Goal: Task Accomplishment & Management: Manage account settings

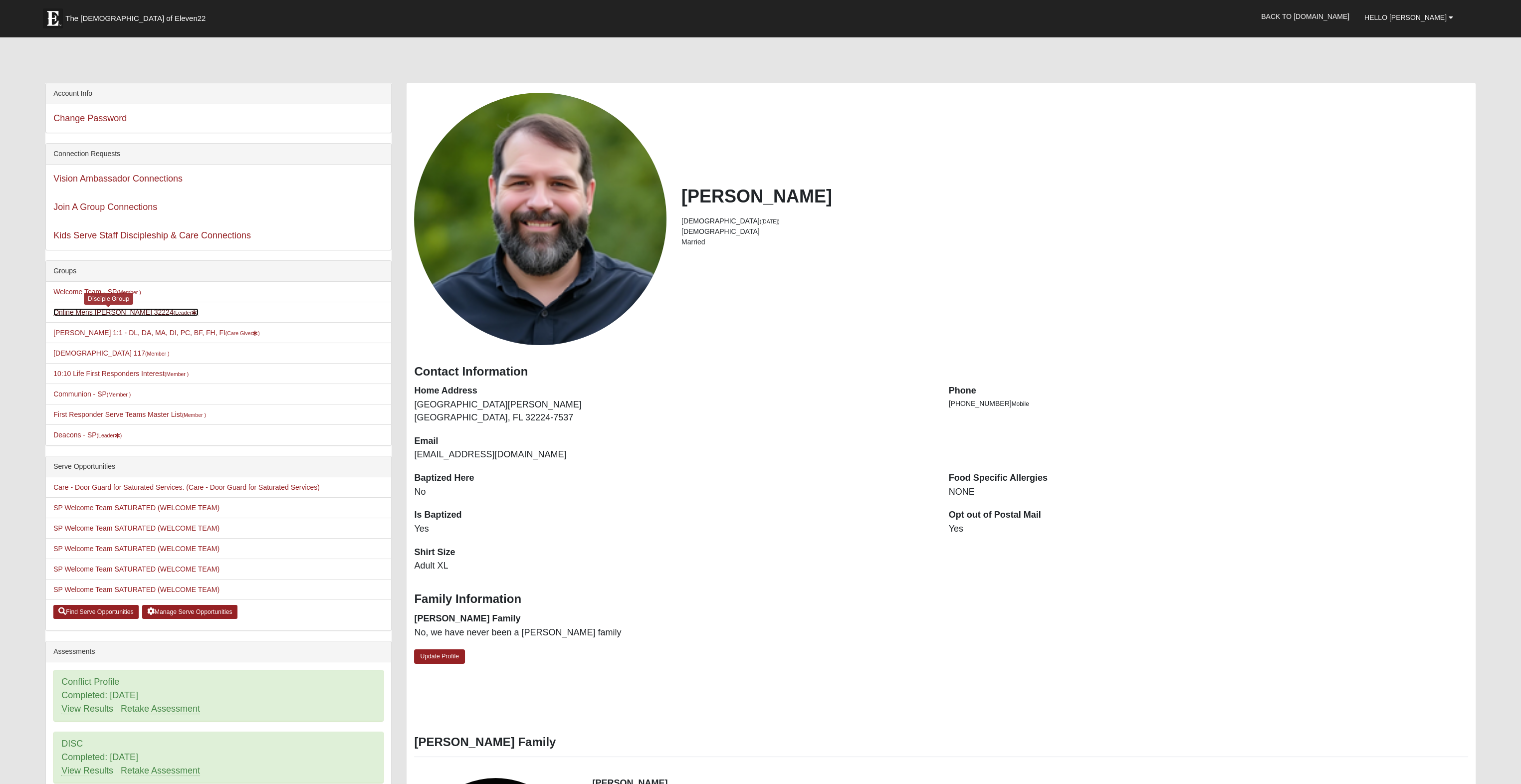
click at [100, 315] on link "Online Mens Davis 32224 (Leader )" at bounding box center [126, 312] width 146 height 8
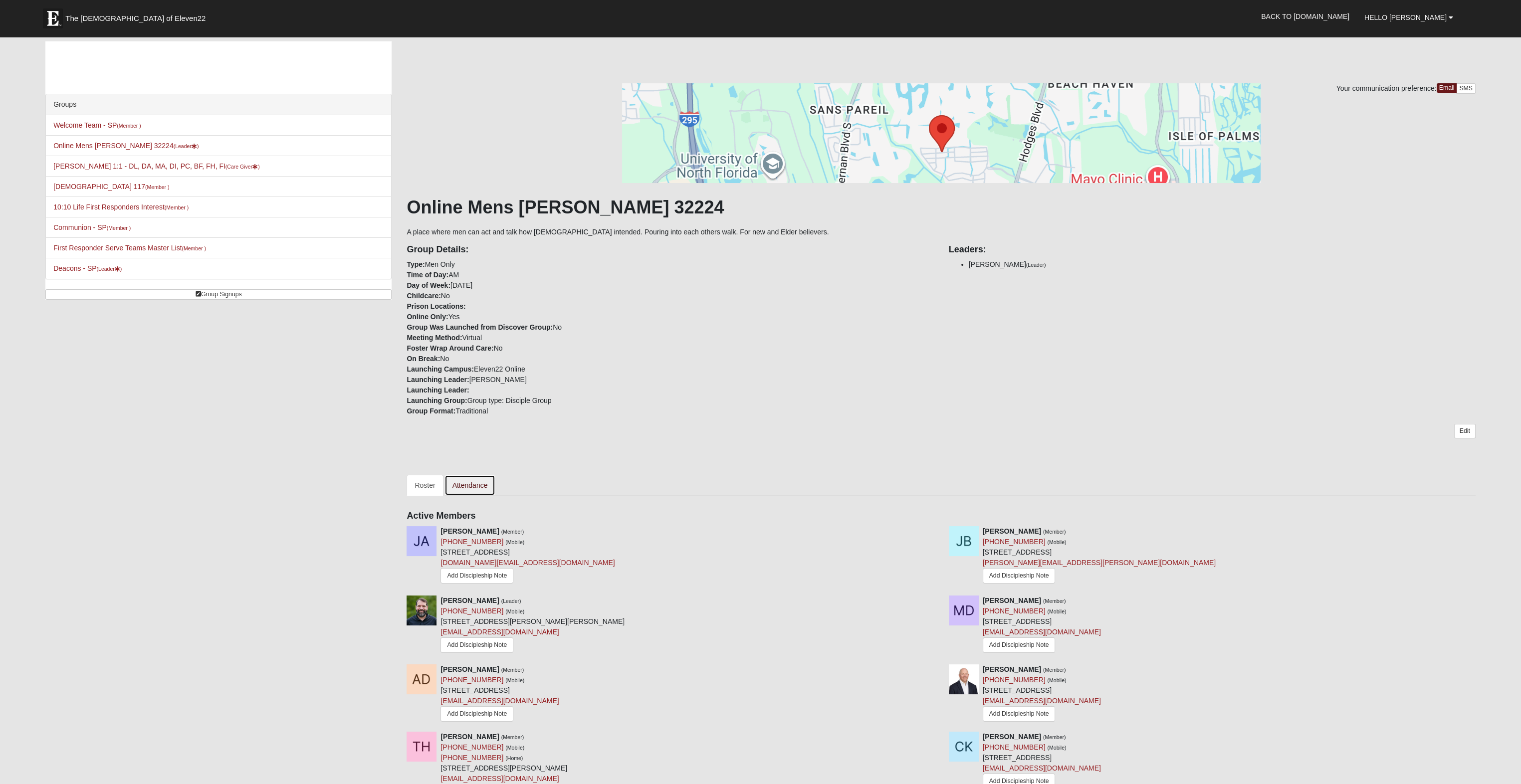
click at [473, 484] on link "Attendance" at bounding box center [470, 486] width 52 height 21
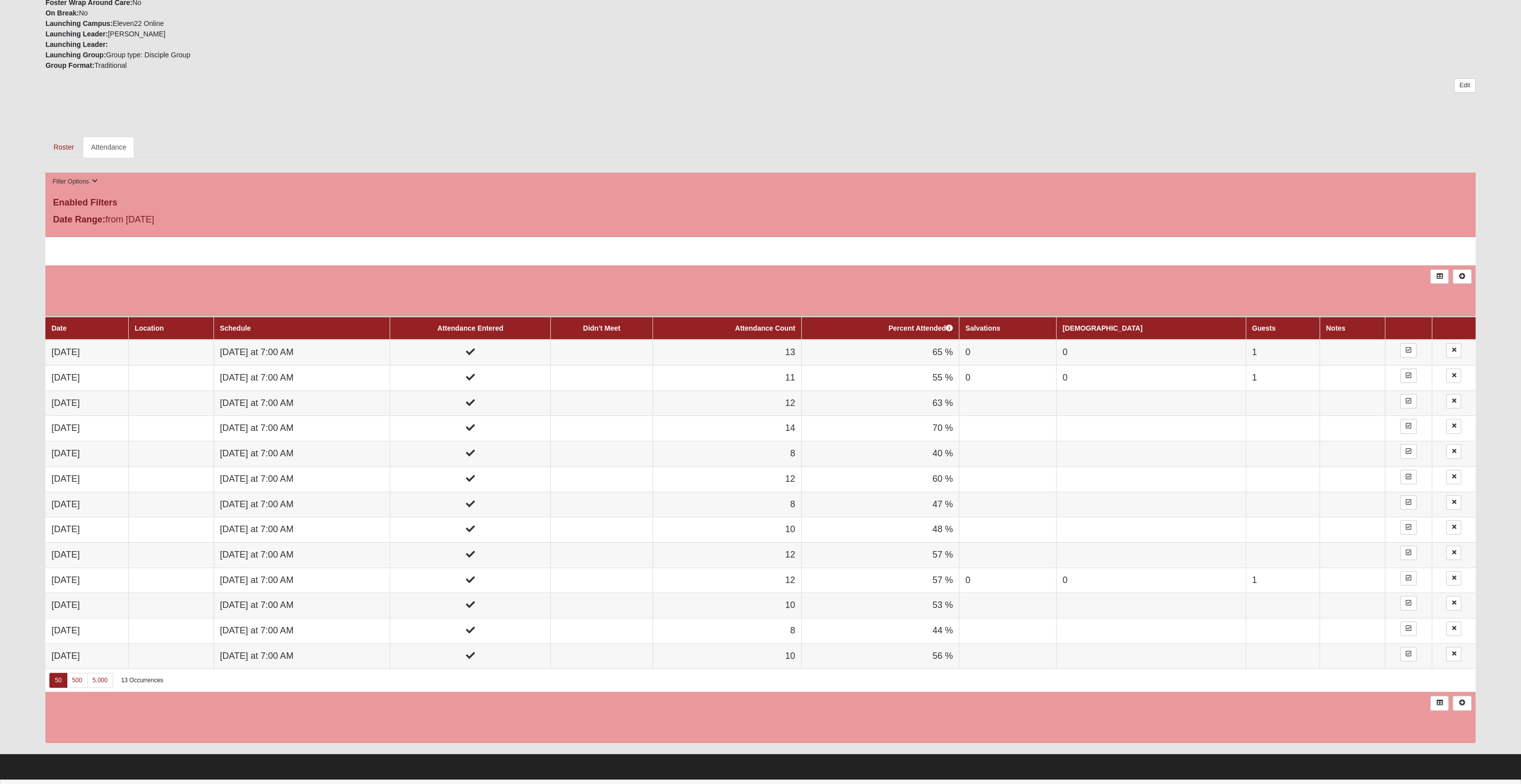
scroll to position [349, 0]
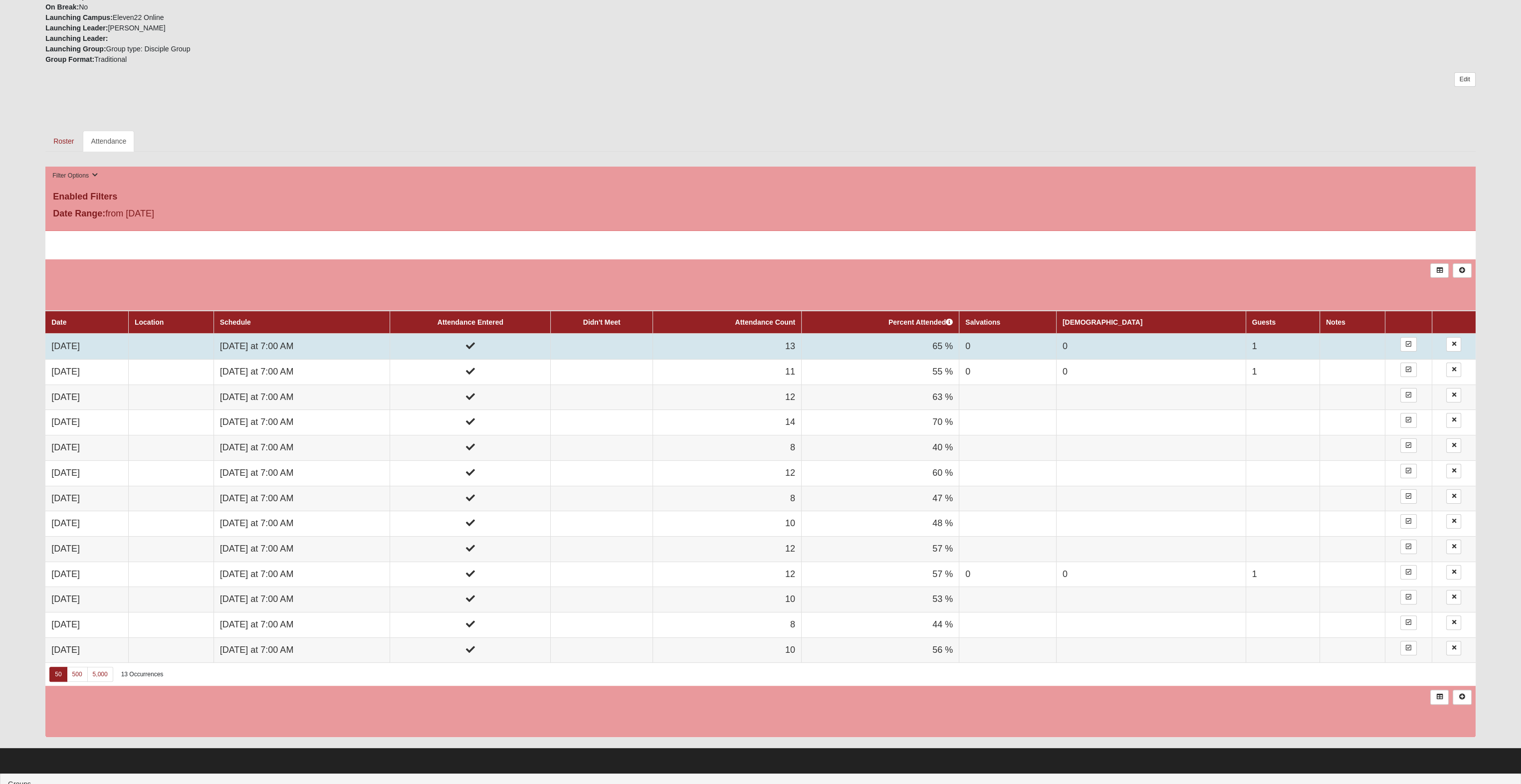
click at [550, 350] on td at bounding box center [470, 346] width 160 height 25
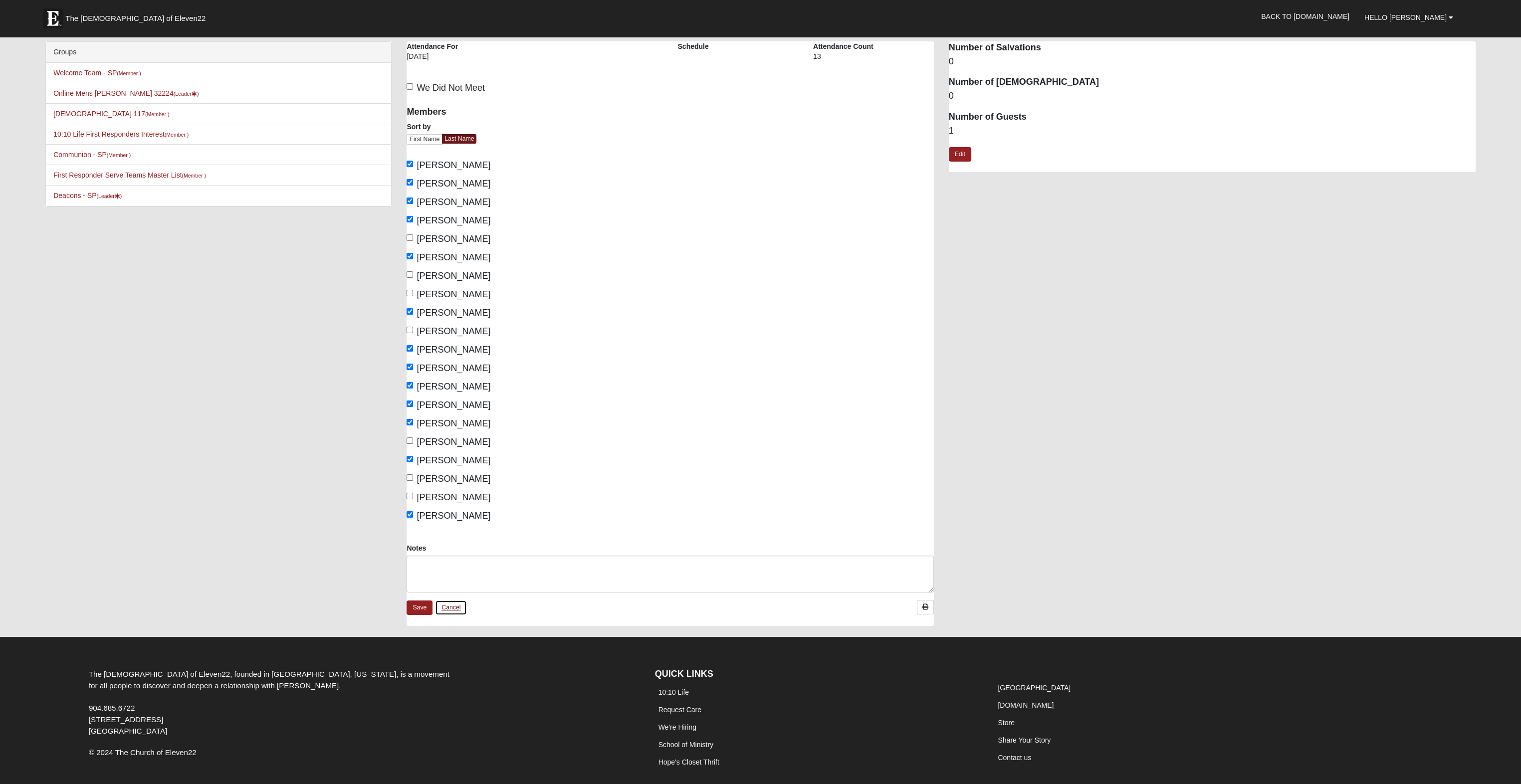
click at [451, 612] on link "Cancel" at bounding box center [451, 607] width 32 height 16
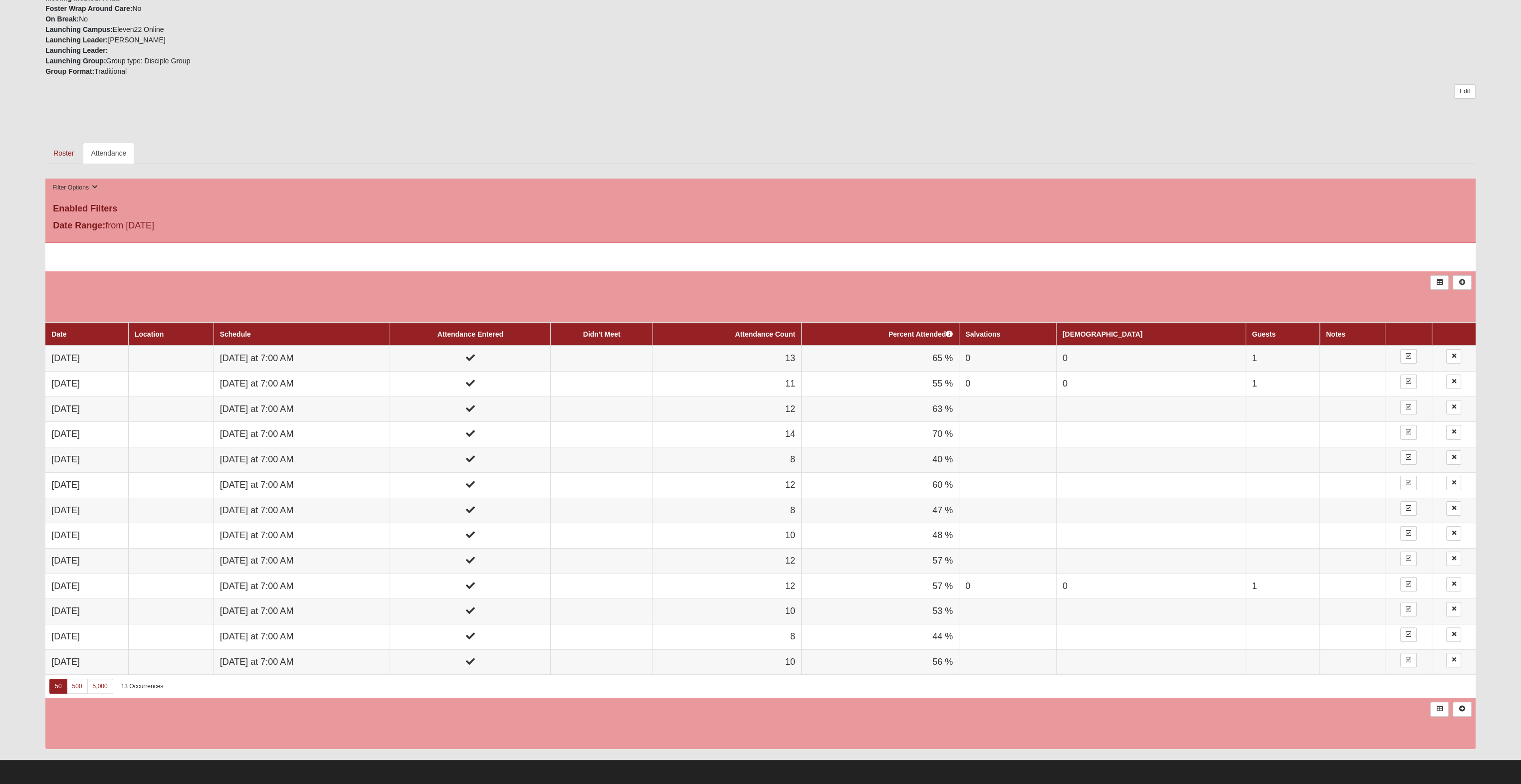
scroll to position [349, 0]
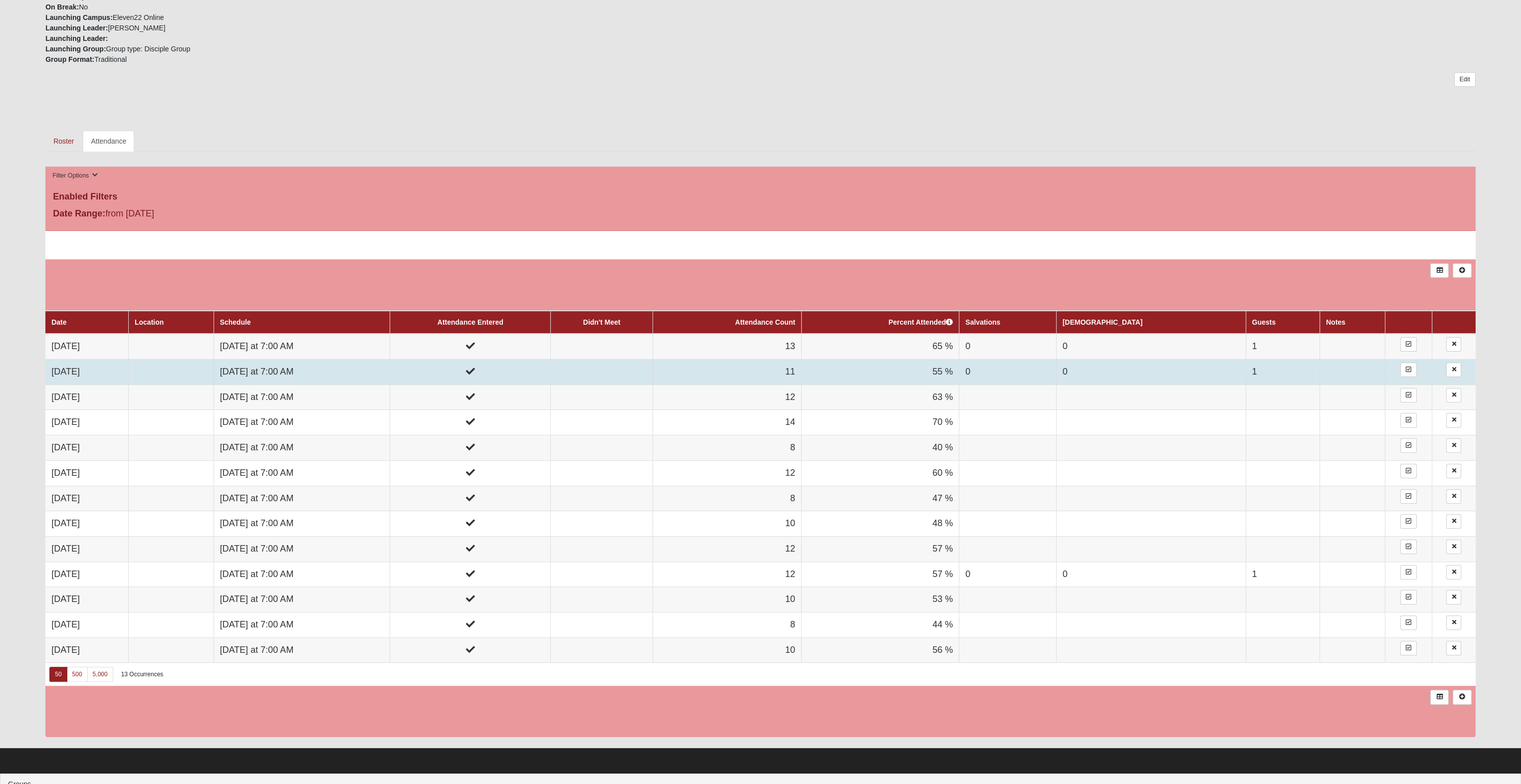
click at [269, 374] on td "[DATE] at 7:00 AM" at bounding box center [302, 372] width 177 height 25
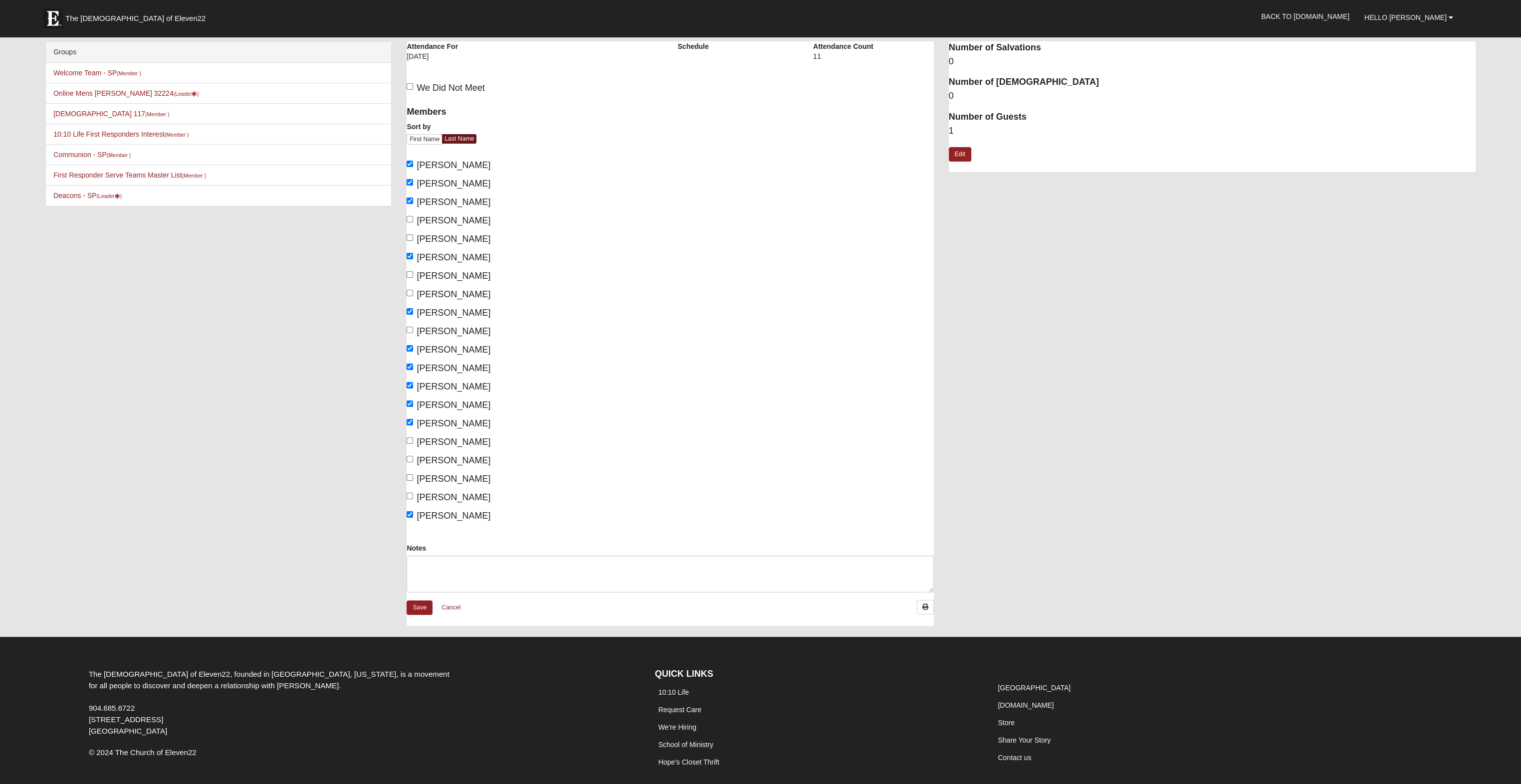
click at [267, 428] on div "Groups Welcome Team - SP (Member ) Online Mens Davis 32224 (Leader ) Isaiah 117…" at bounding box center [760, 338] width 1445 height 594
click at [460, 608] on link "Cancel" at bounding box center [451, 607] width 32 height 16
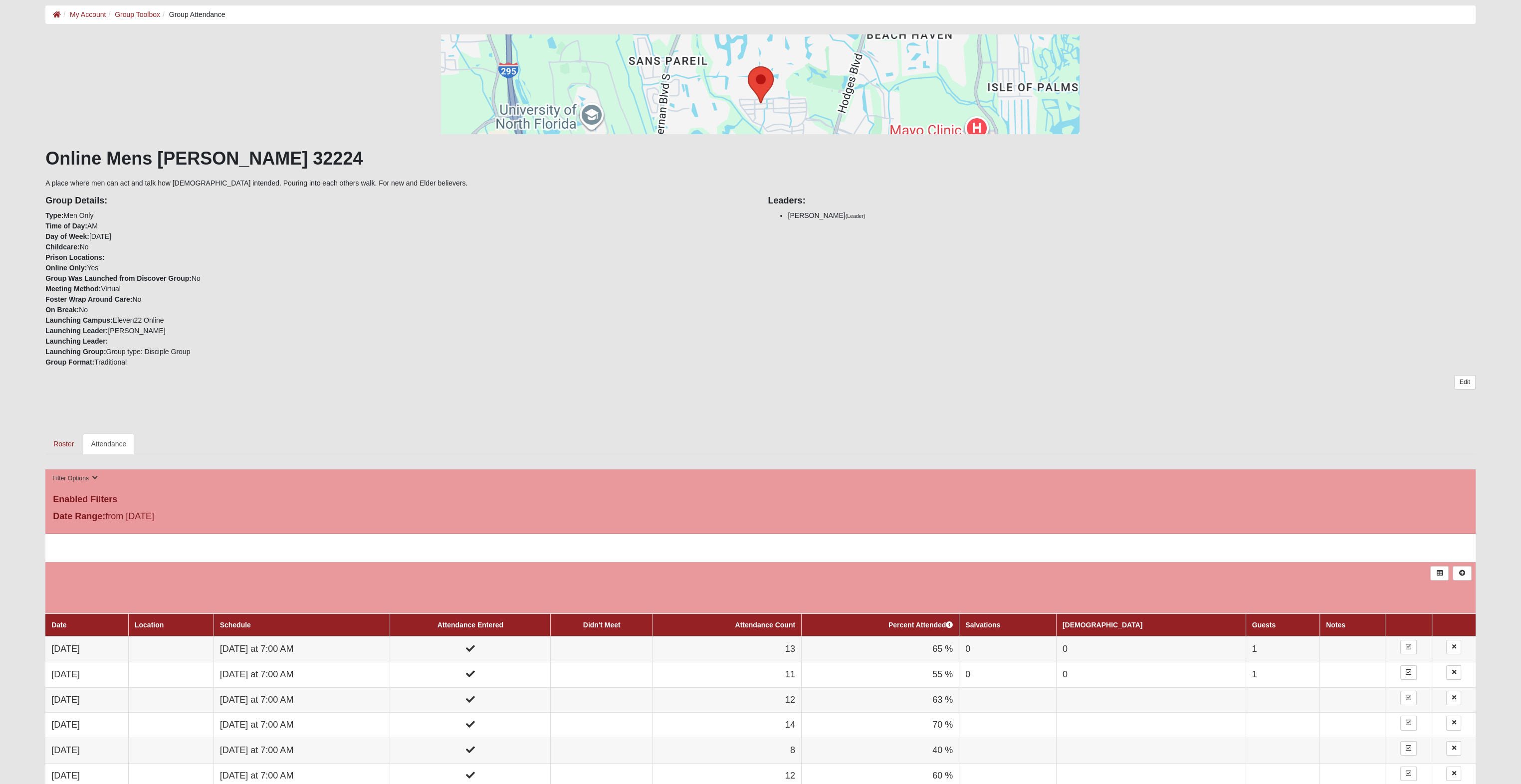
scroll to position [100, 0]
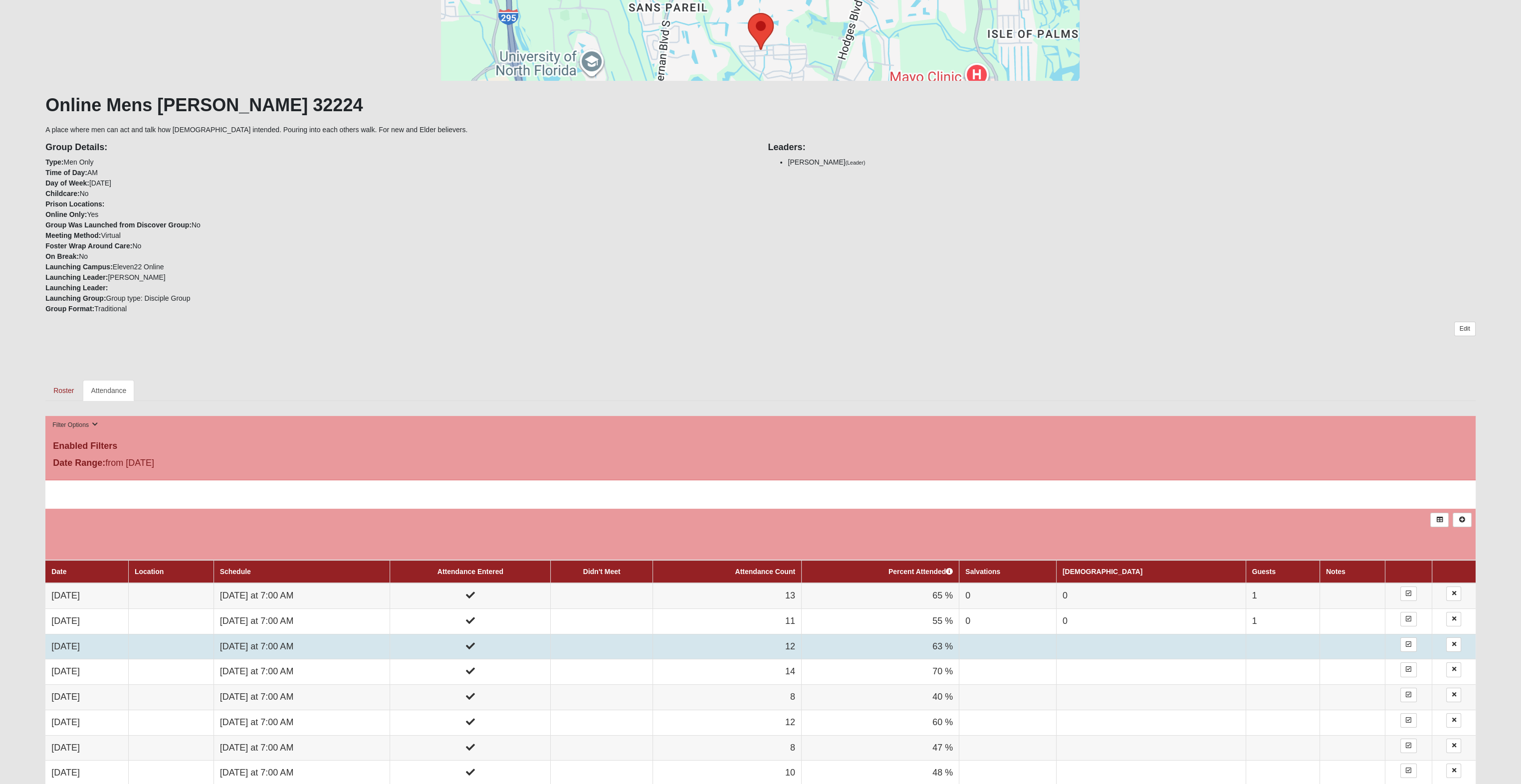
click at [213, 646] on td at bounding box center [171, 646] width 85 height 25
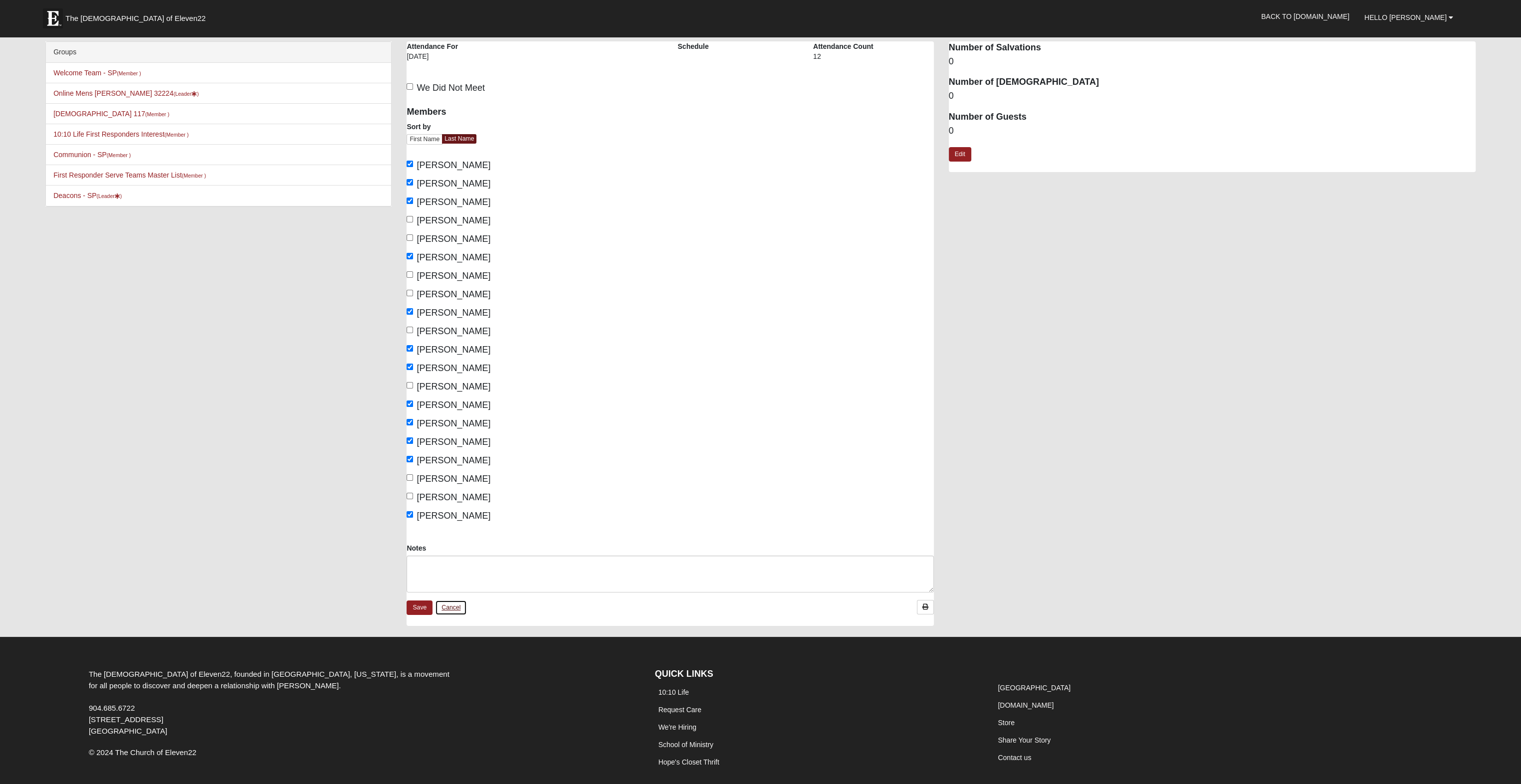
click at [451, 604] on link "Cancel" at bounding box center [451, 607] width 32 height 16
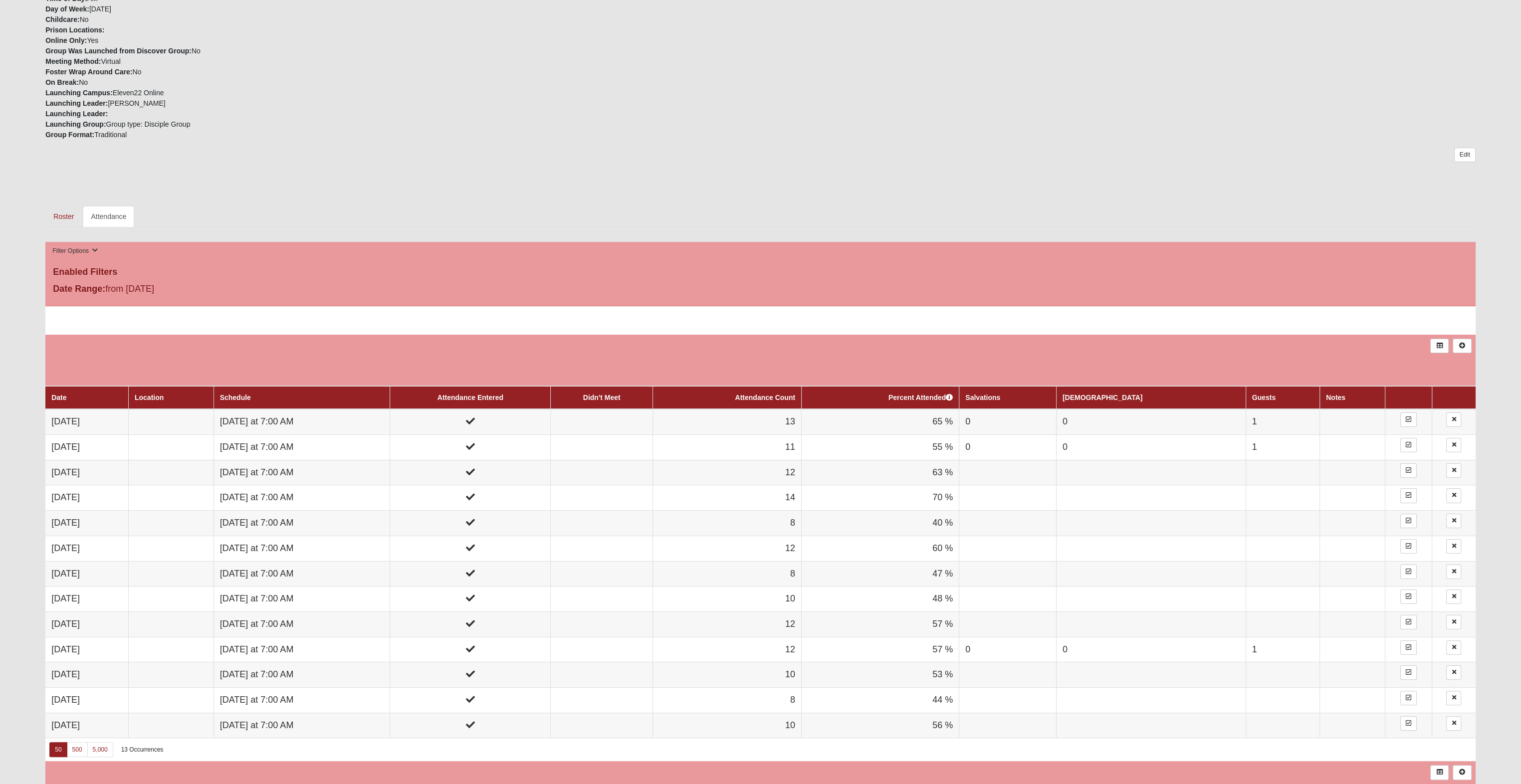
scroll to position [299, 0]
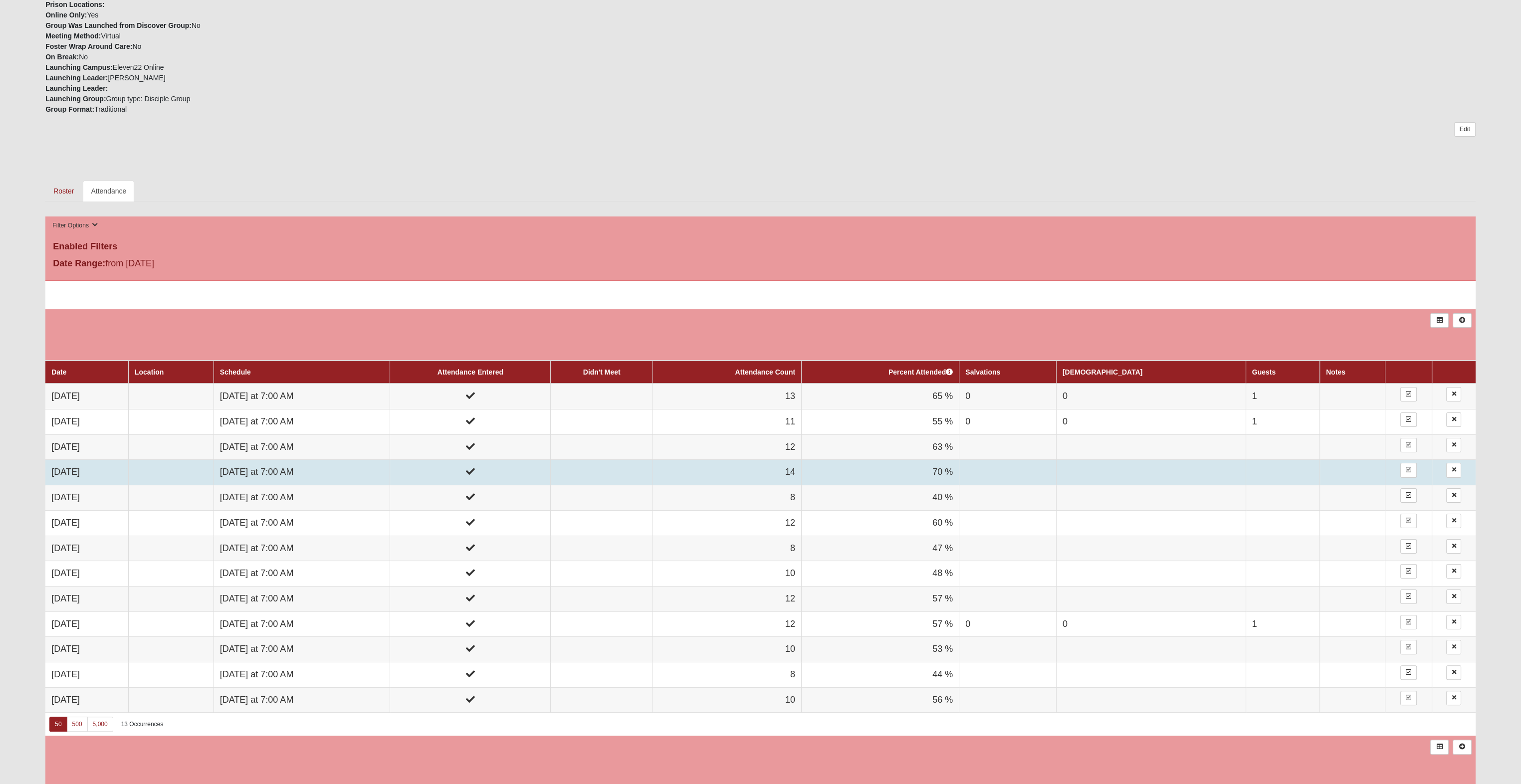
click at [300, 475] on td "[DATE] at 7:00 AM" at bounding box center [302, 472] width 177 height 25
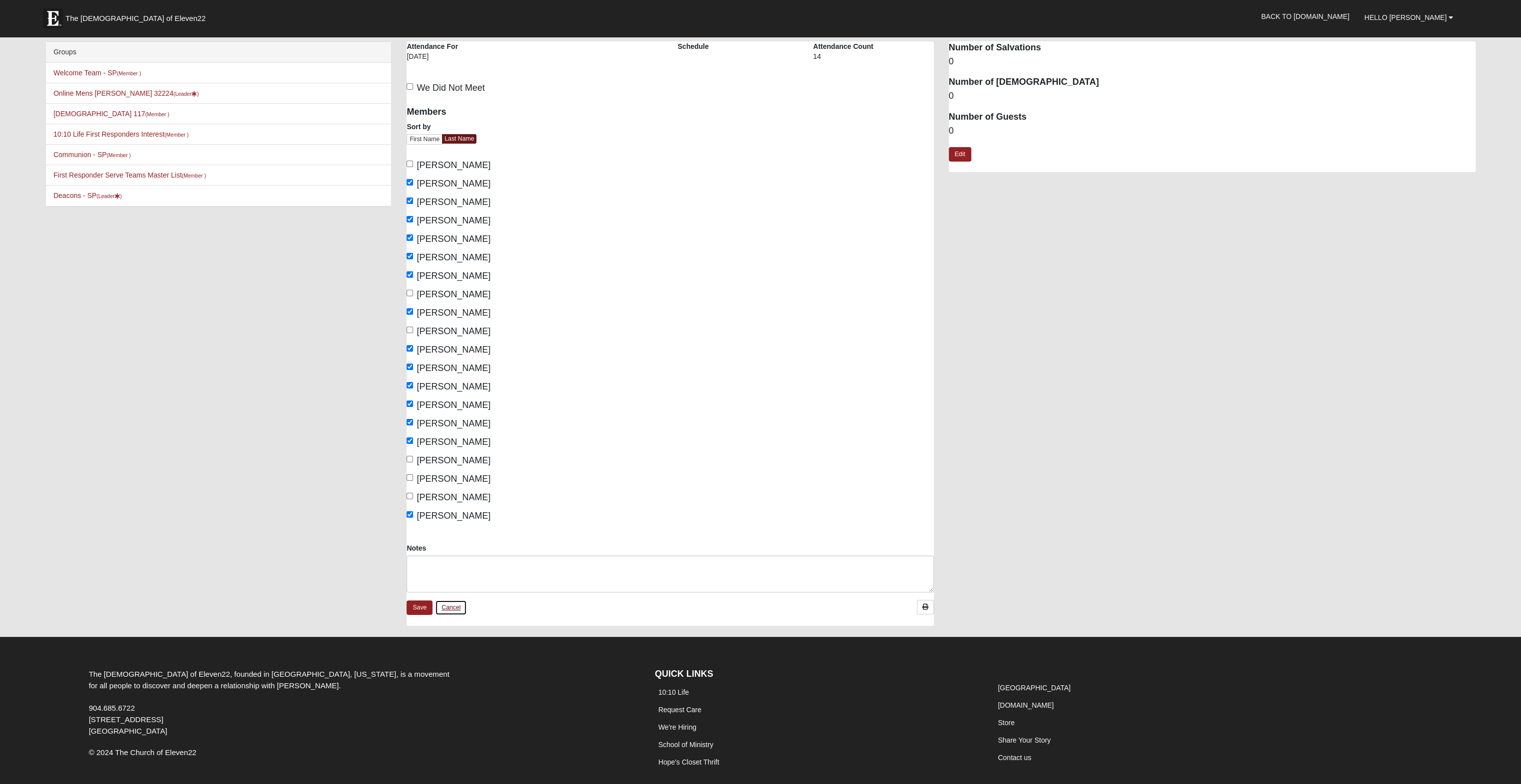
click at [457, 610] on link "Cancel" at bounding box center [451, 607] width 32 height 16
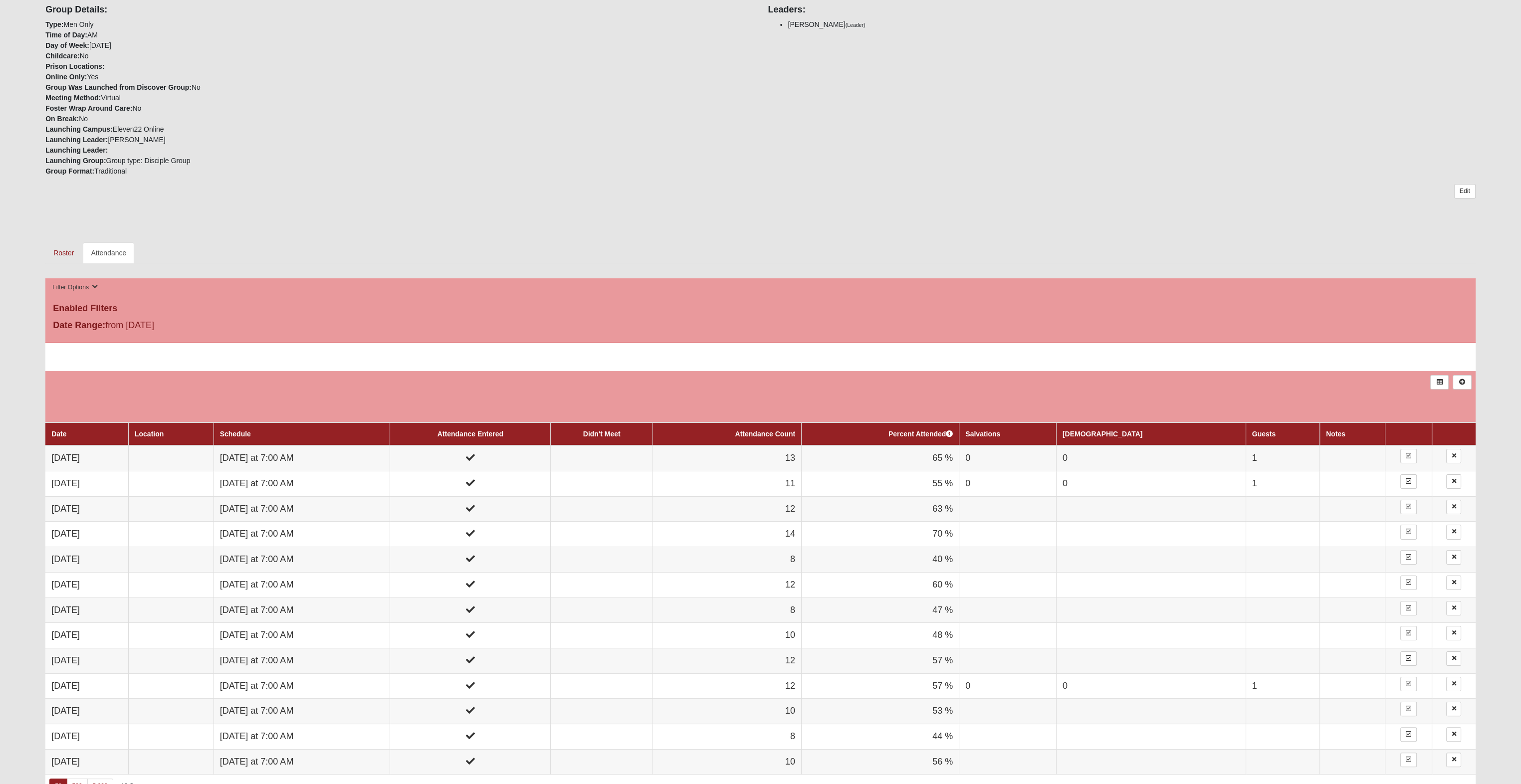
scroll to position [249, 0]
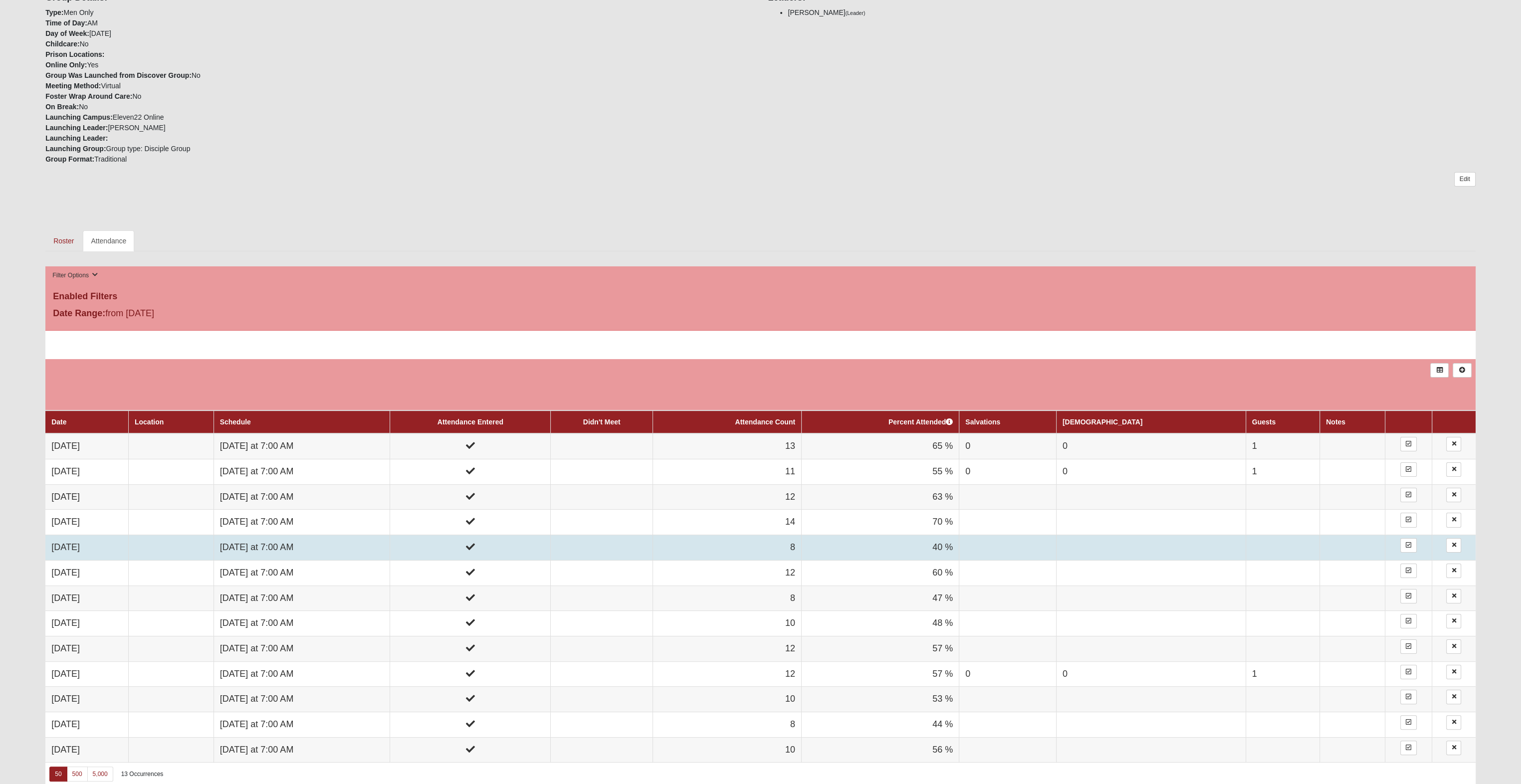
click at [287, 549] on td "[DATE] at 7:00 AM" at bounding box center [302, 548] width 177 height 25
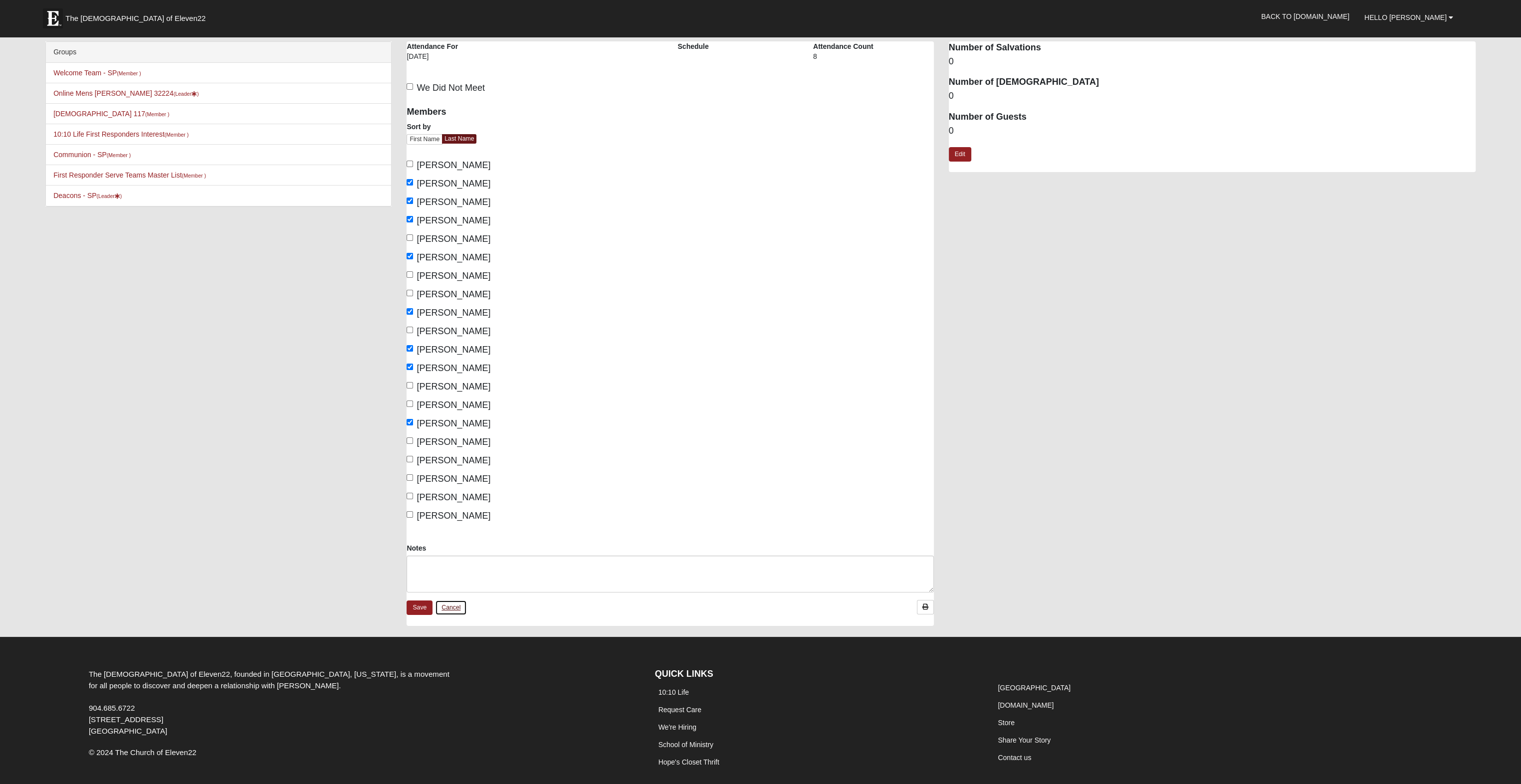
click at [456, 605] on link "Cancel" at bounding box center [451, 607] width 32 height 16
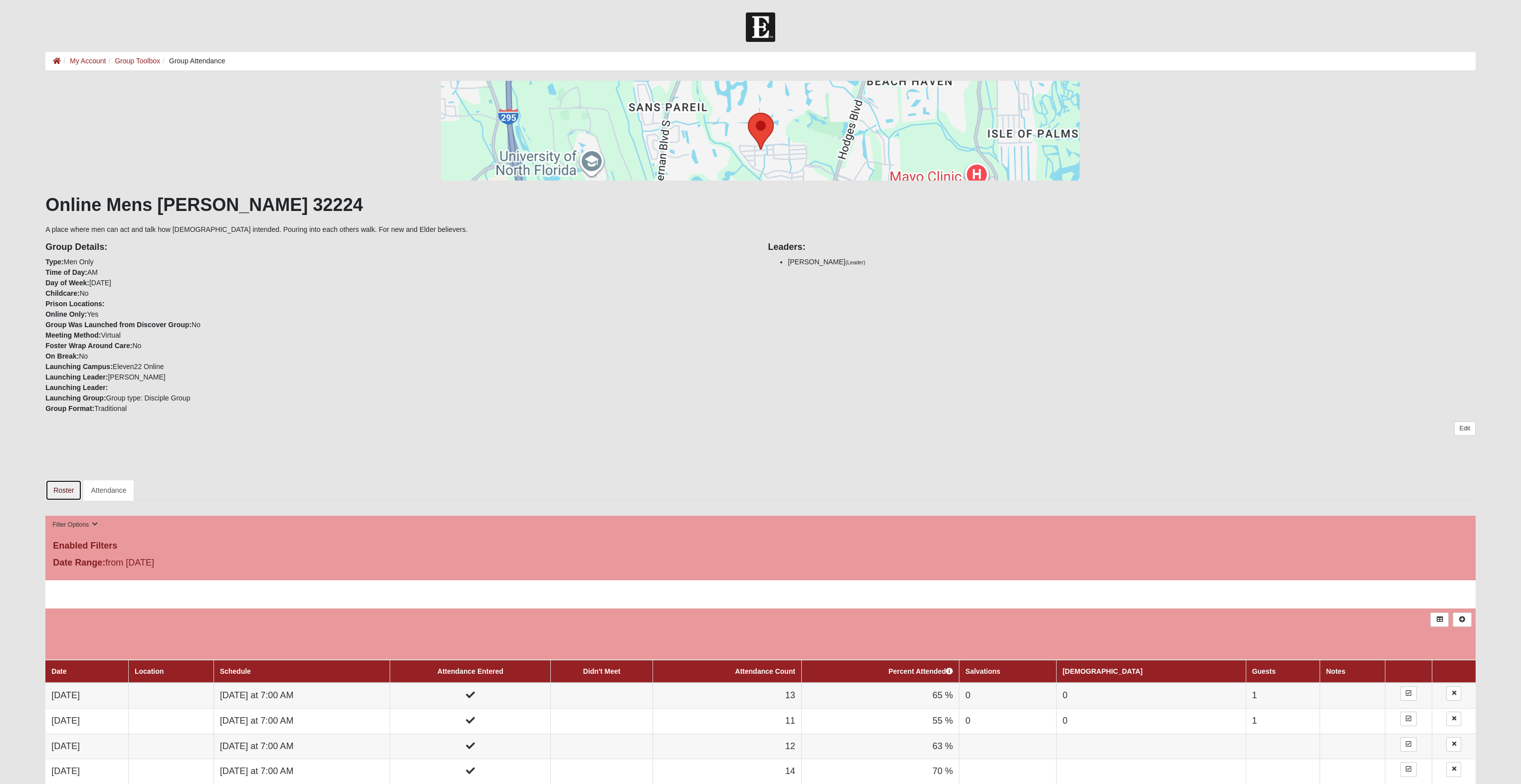
click at [70, 491] on link "Roster" at bounding box center [64, 491] width 37 height 21
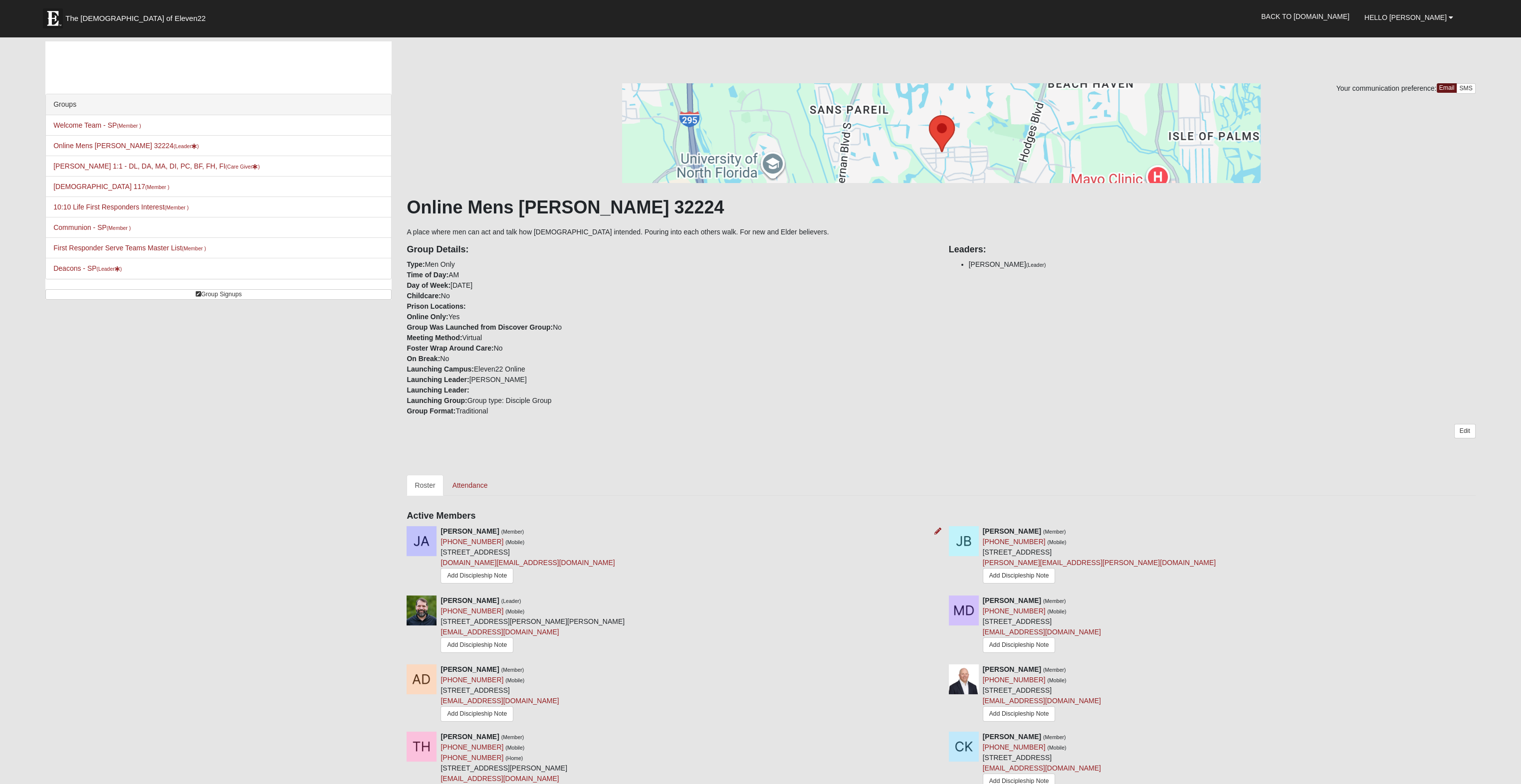
scroll to position [249, 0]
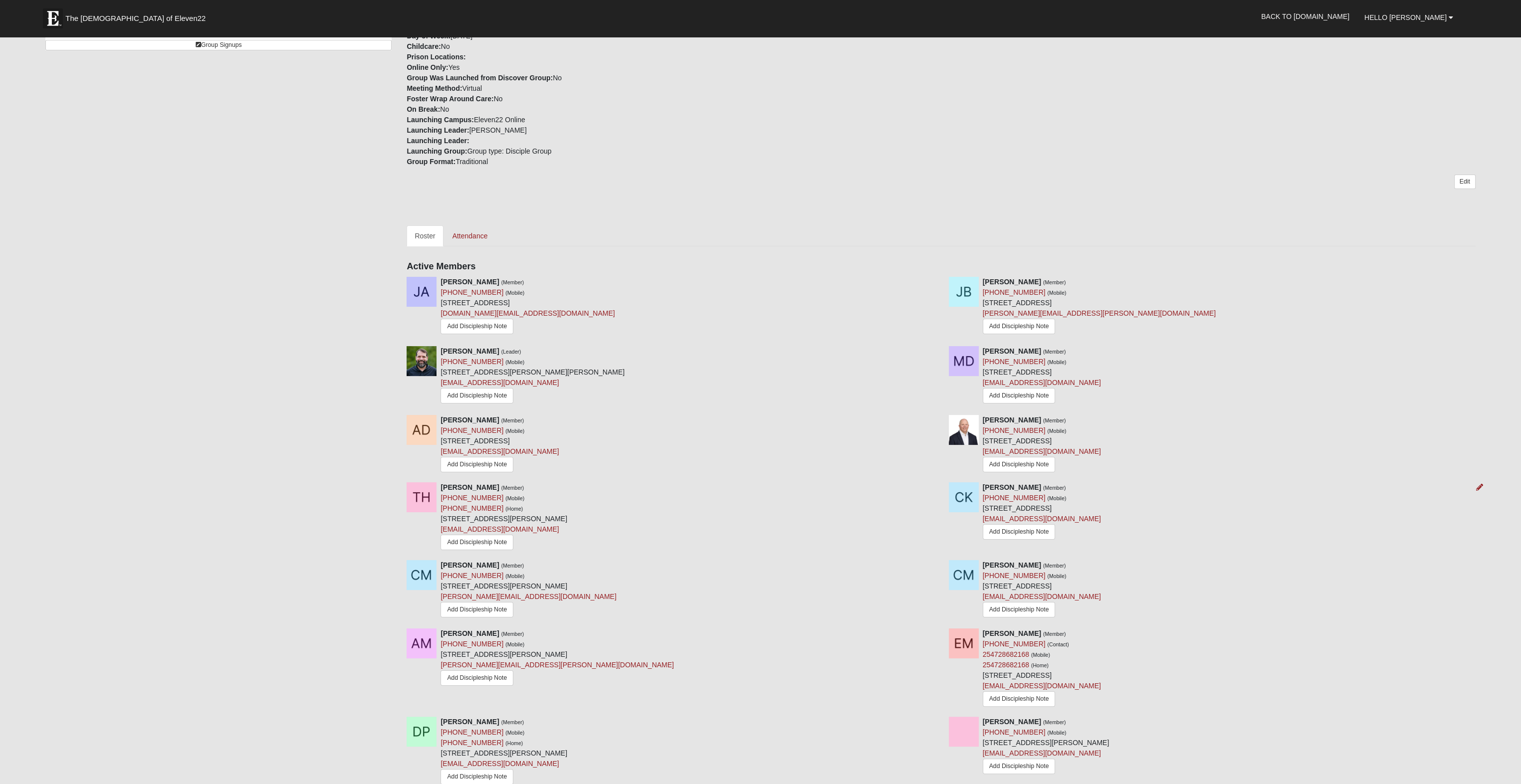
click at [966, 495] on img at bounding box center [963, 497] width 30 height 30
click at [1481, 485] on icon at bounding box center [1479, 487] width 7 height 7
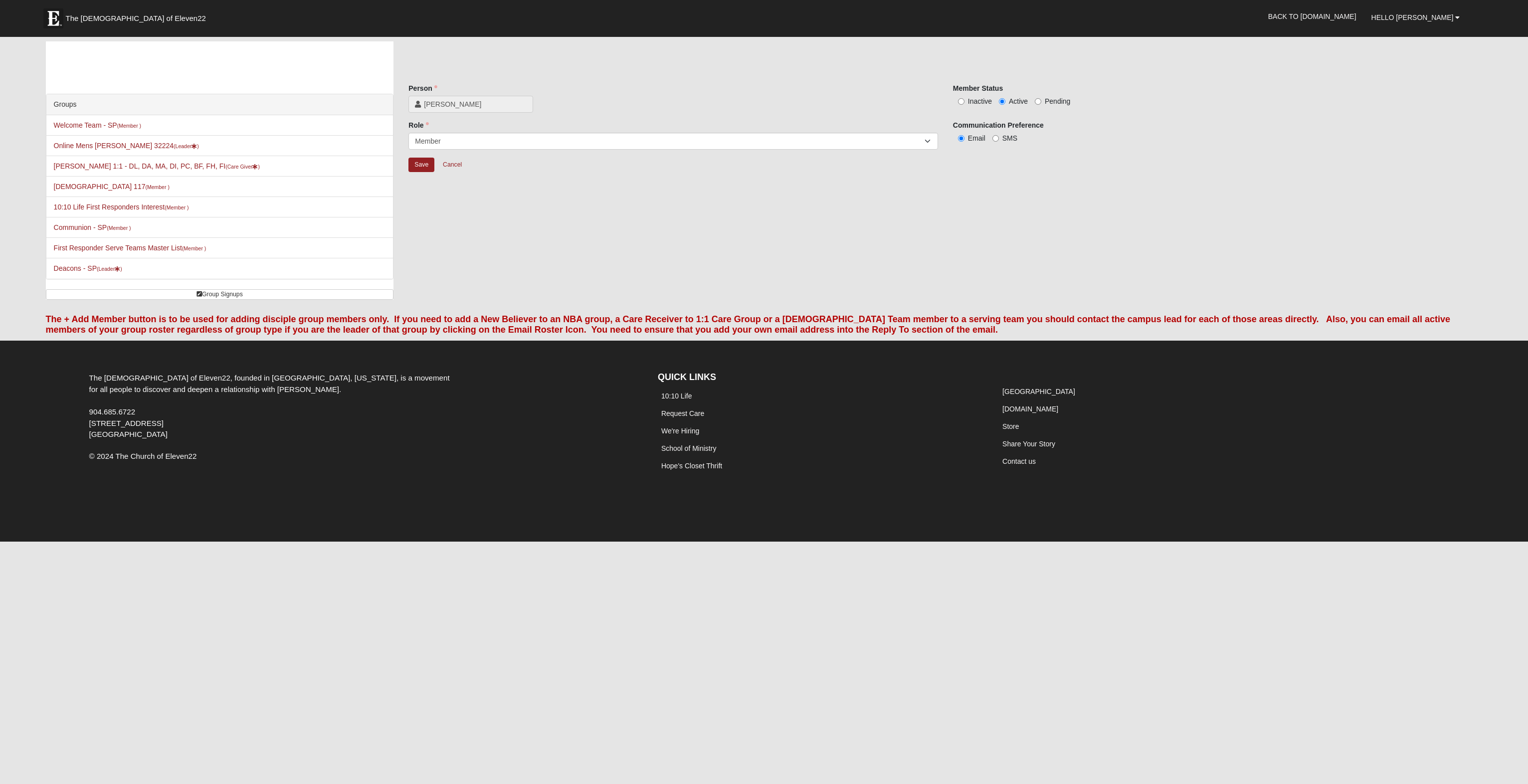
click at [574, 271] on div "Groups Welcome Team - SP (Member ) Online Mens Davis 32224 (Leader ) Micah Davi…" at bounding box center [764, 174] width 1452 height 266
click at [459, 167] on link "Cancel" at bounding box center [452, 164] width 32 height 16
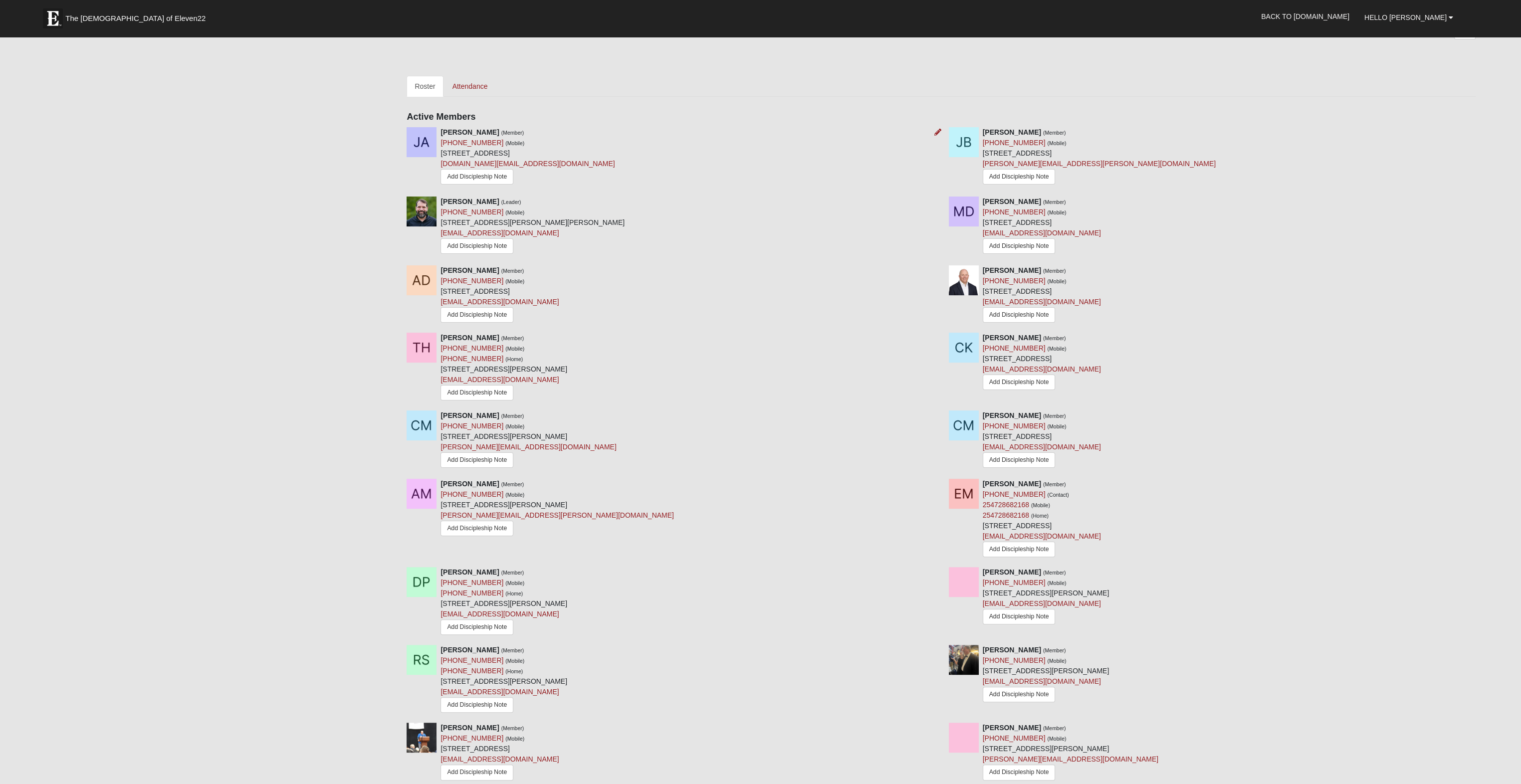
scroll to position [698, 0]
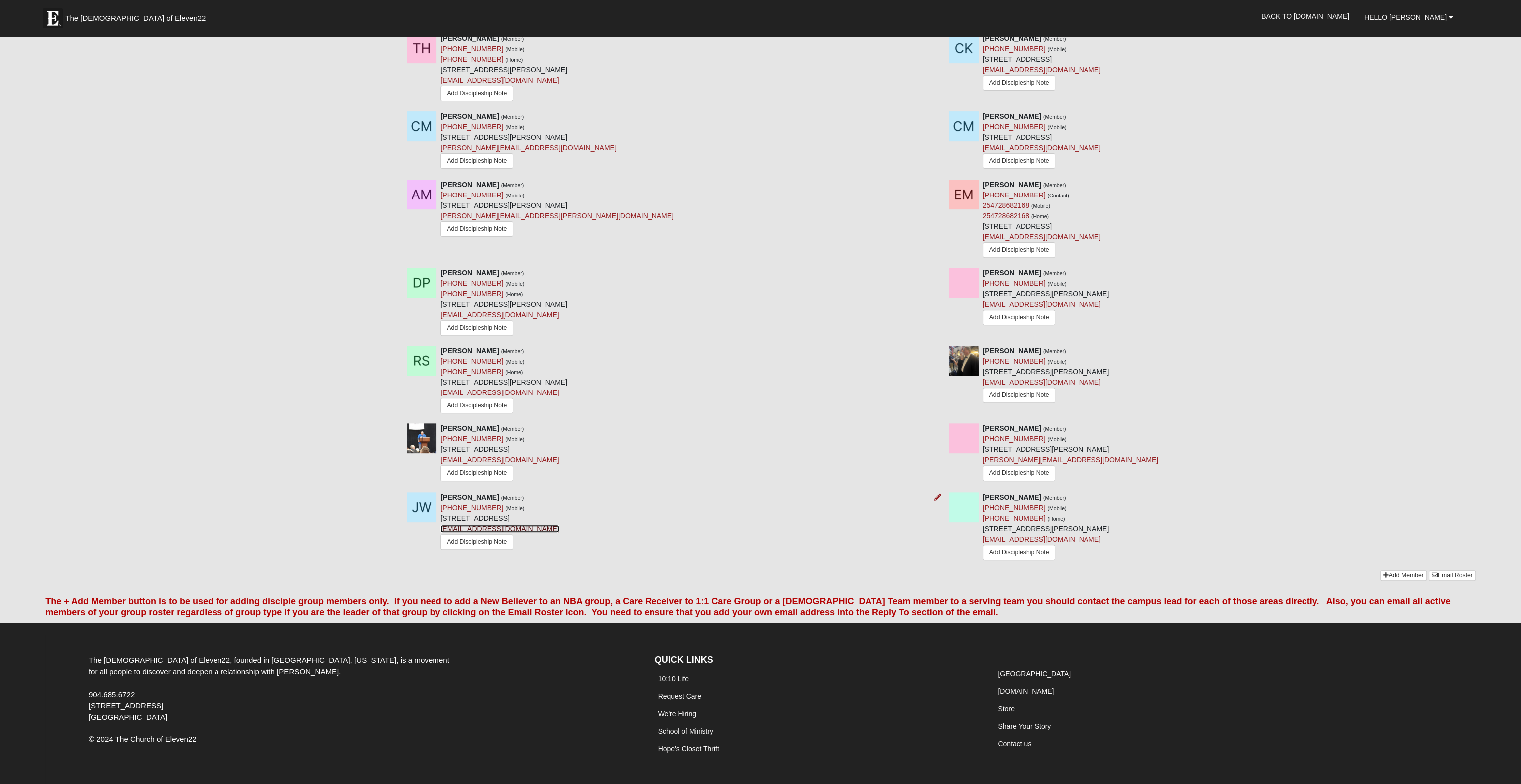
click at [500, 525] on link "jeremiahpatriot.ffl@gmail.com" at bounding box center [500, 529] width 119 height 8
click at [766, 515] on div "Jeremiah Wiltfong (Member) (810) 553-7663 (Mobile) 412 S Saginaw St Ste 205 Fli…" at bounding box center [670, 522] width 542 height 60
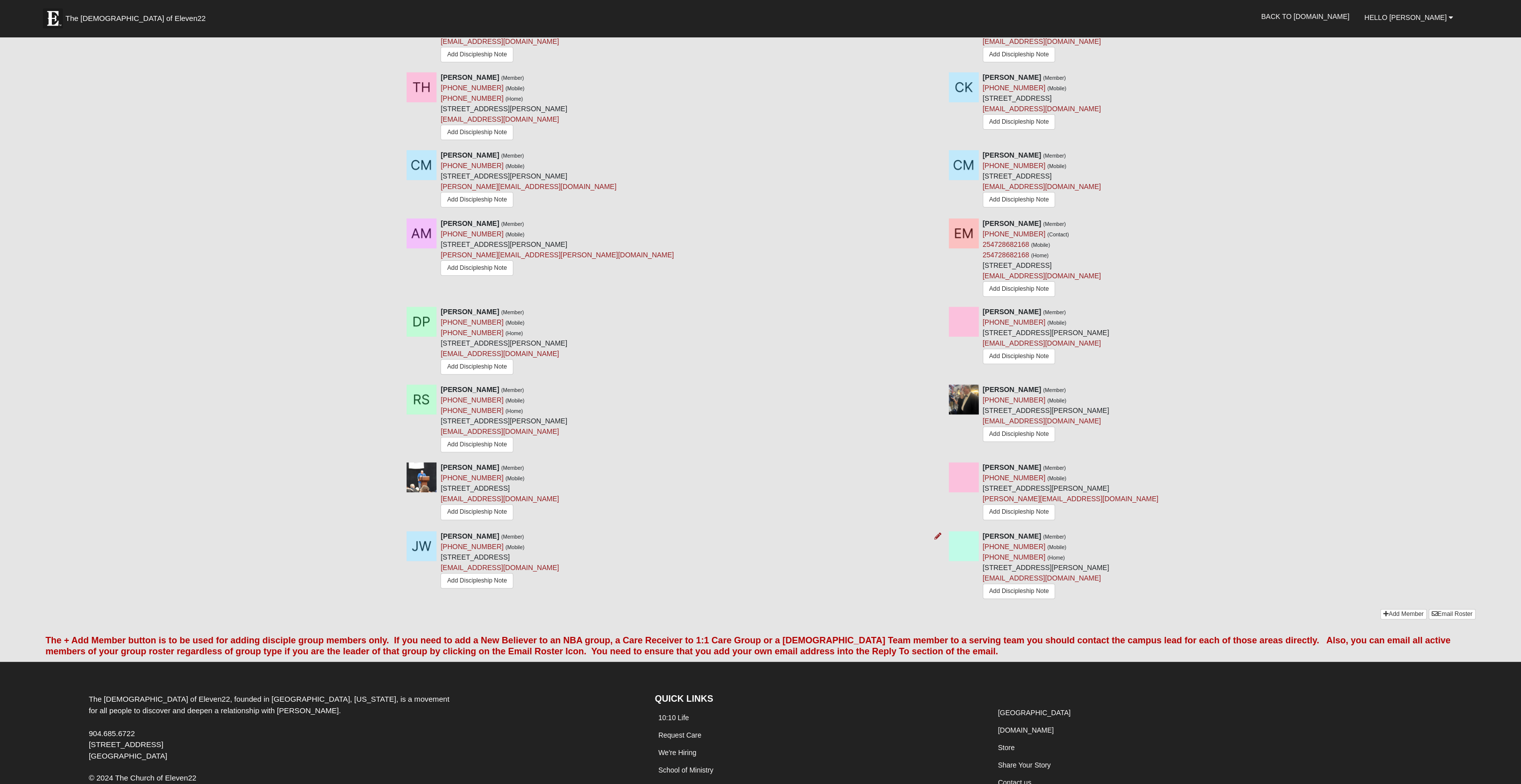
scroll to position [598, 0]
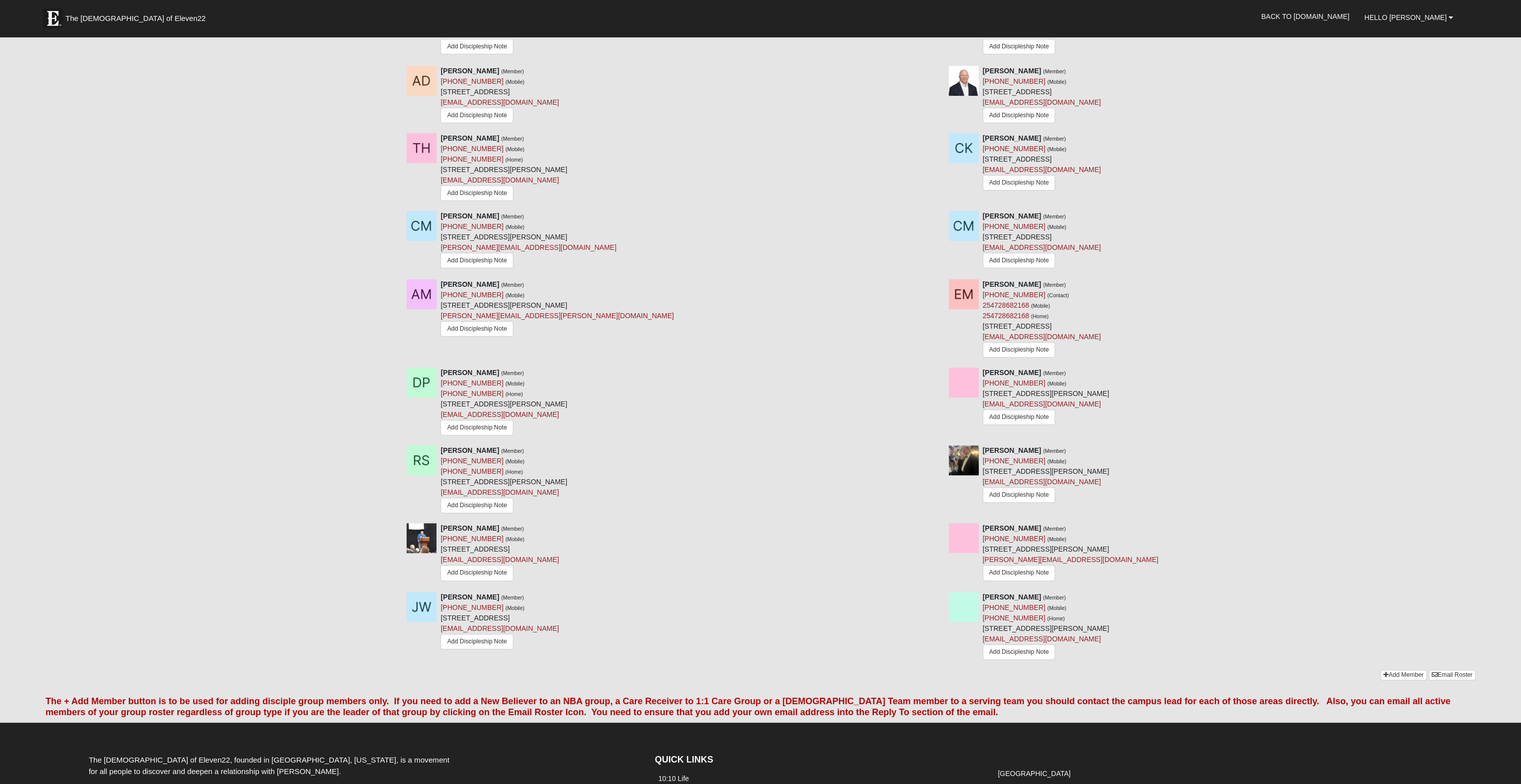
click at [787, 583] on div "michael trotman (Member) (903) 513-2203 (Mobile) 320 W Blue Heron Blvd Apt 2 Ri…" at bounding box center [940, 558] width 1084 height 69
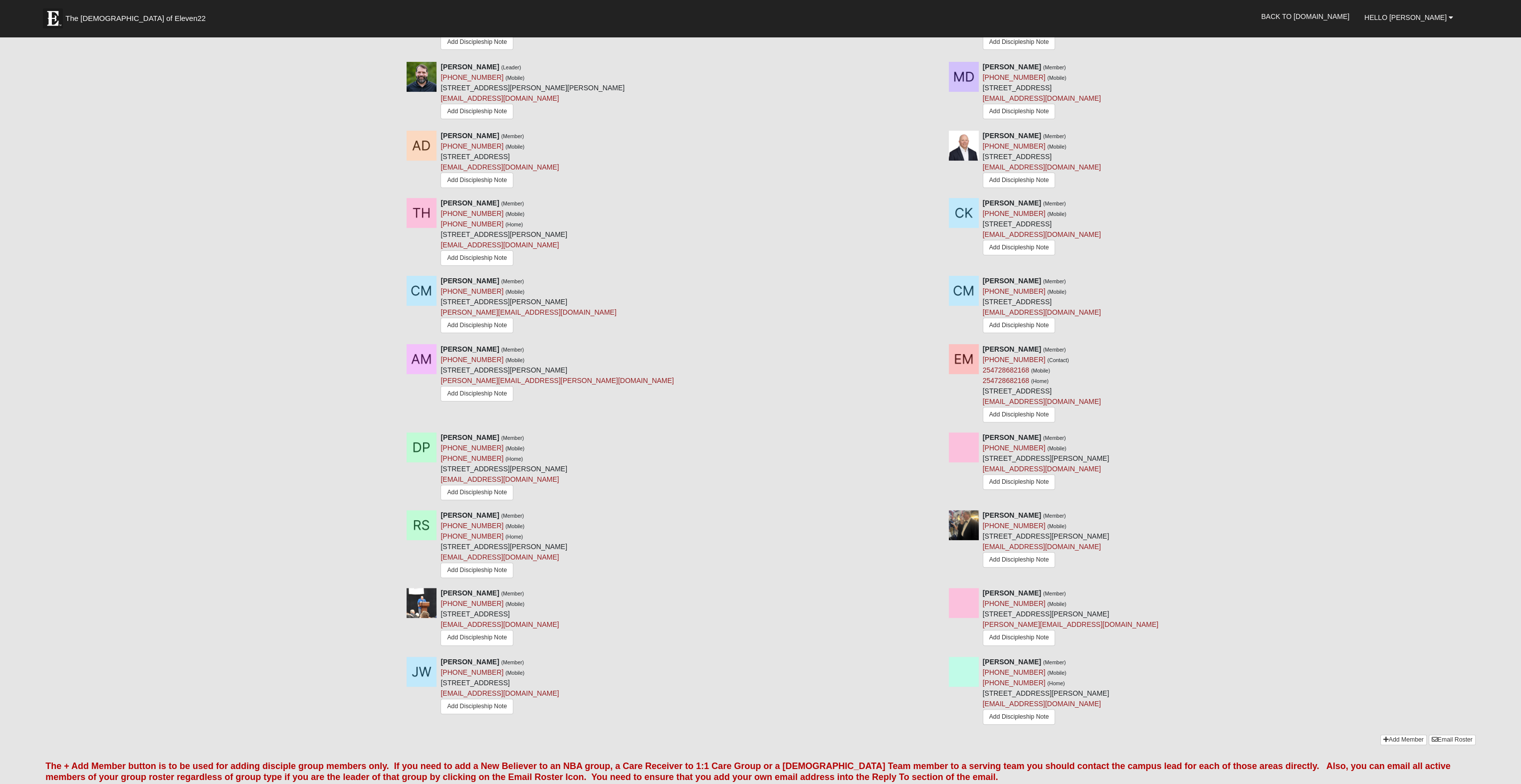
scroll to position [535, 0]
